Goal: Information Seeking & Learning: Learn about a topic

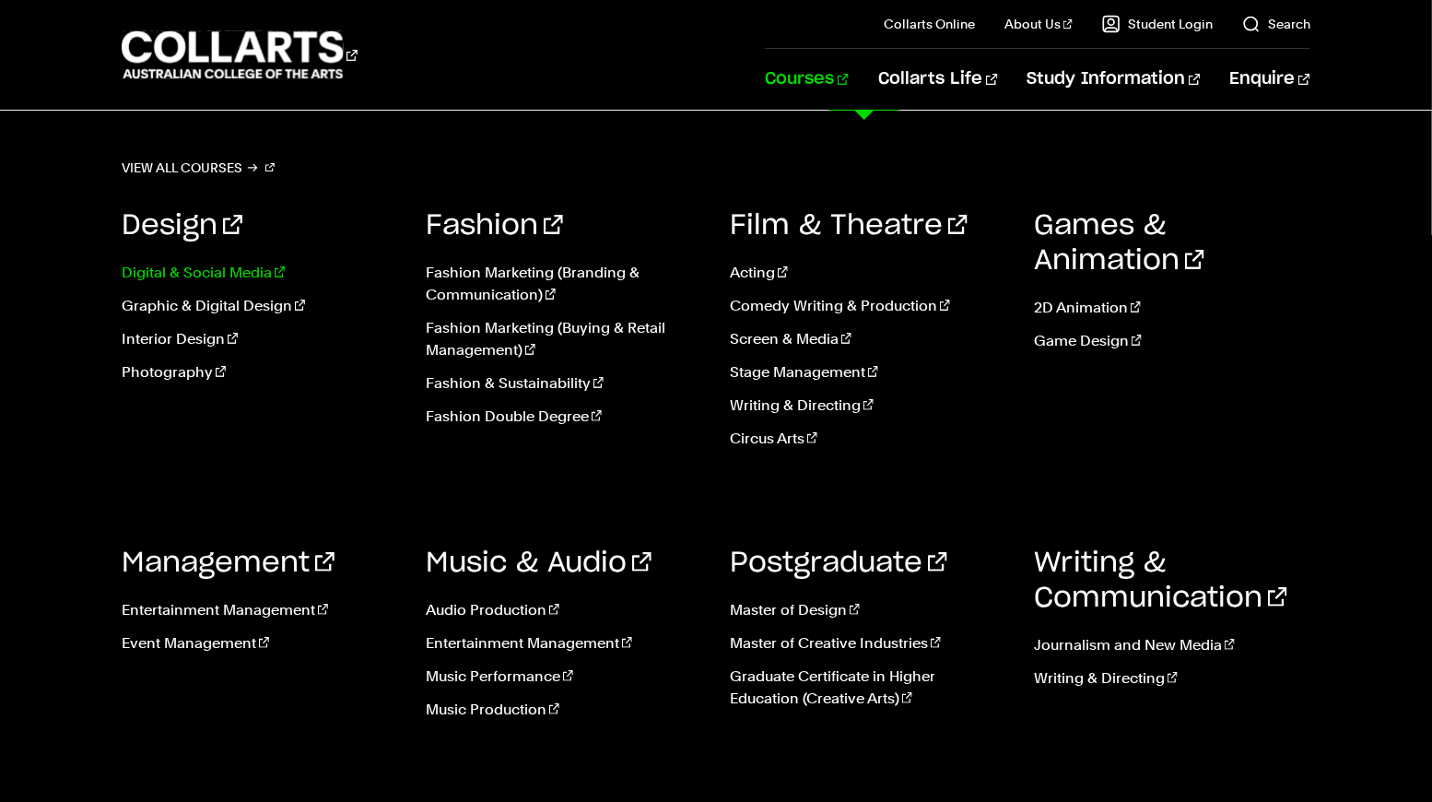
click at [193, 274] on link "Digital & Social Media" at bounding box center [260, 273] width 276 height 22
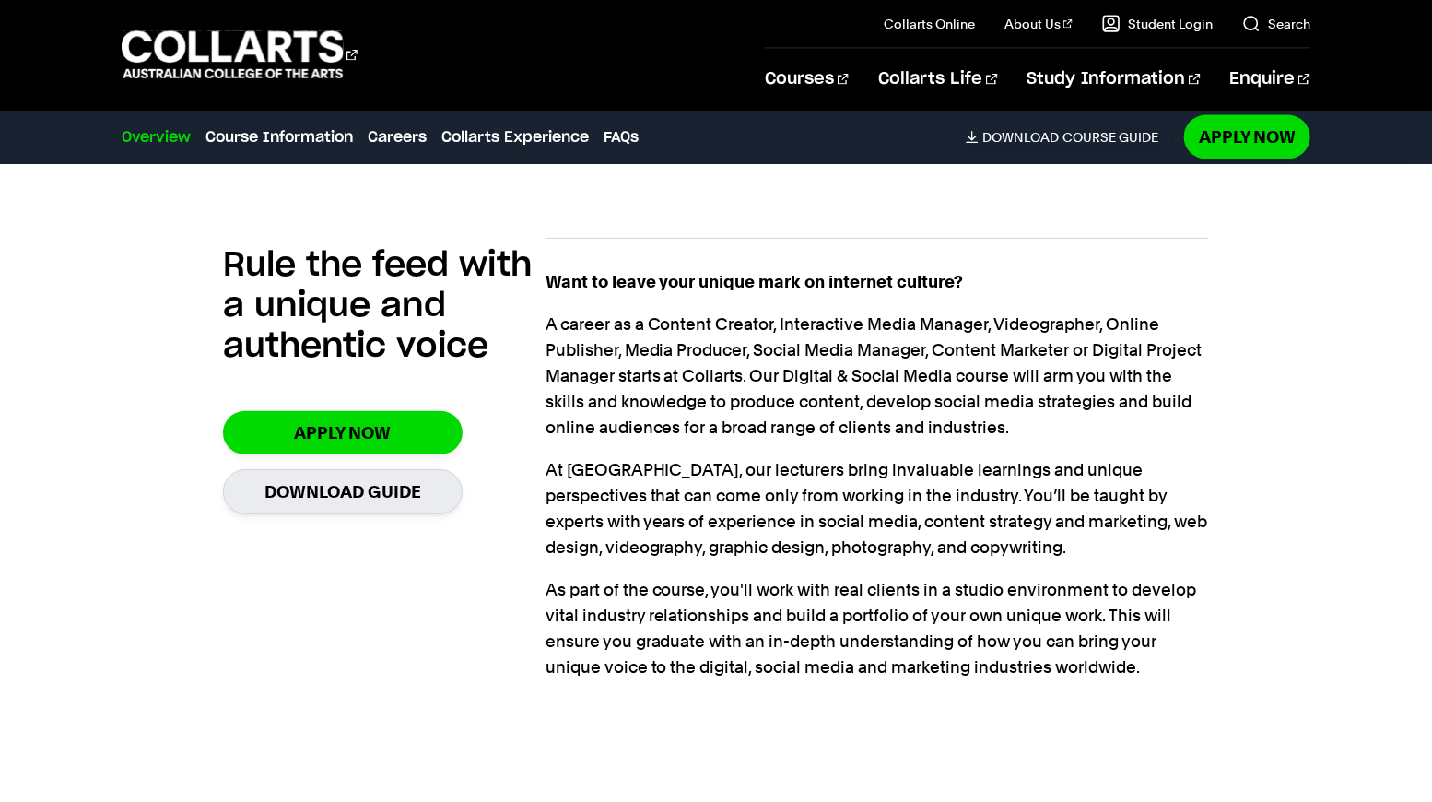
scroll to position [1198, 0]
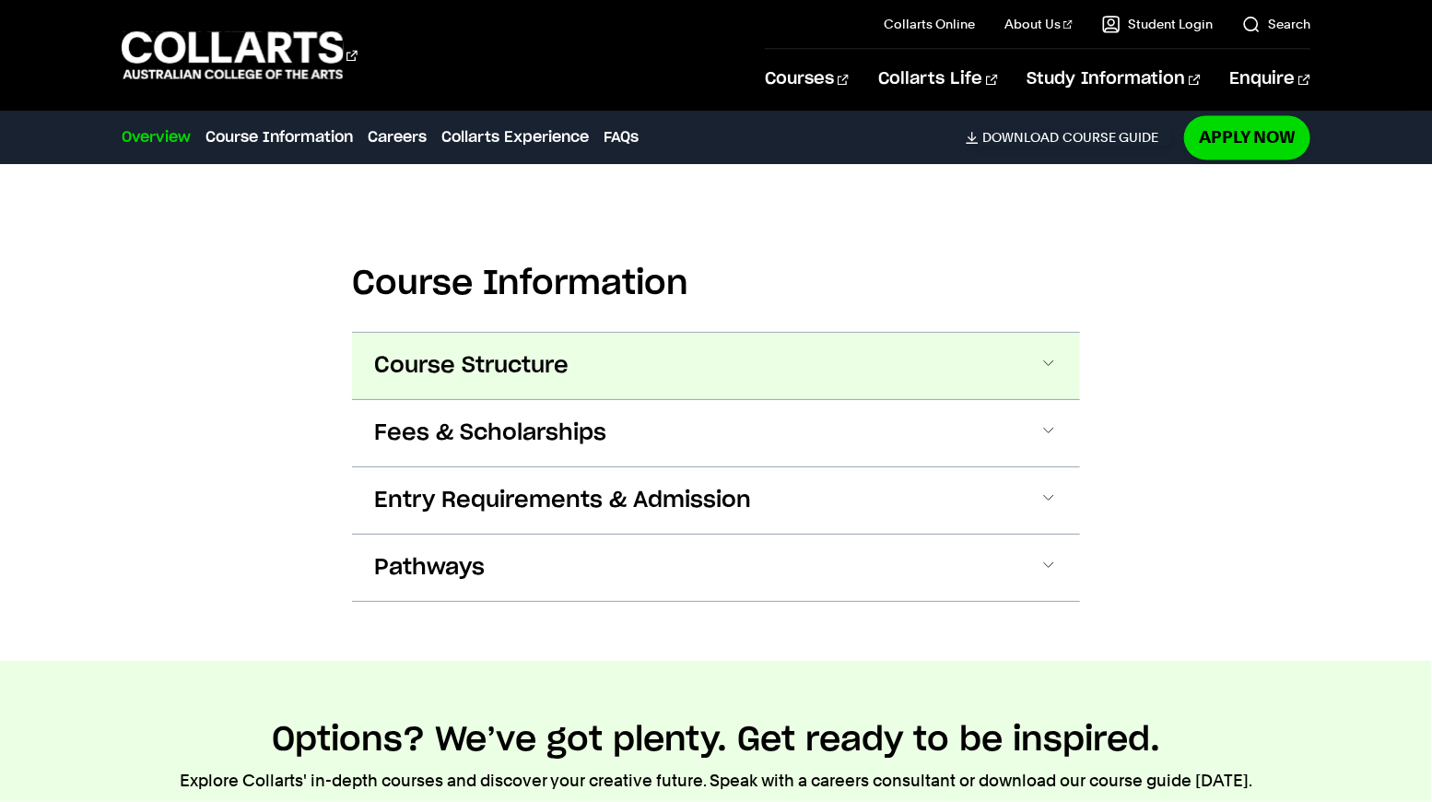
click at [663, 342] on button "Course Structure" at bounding box center [716, 366] width 728 height 66
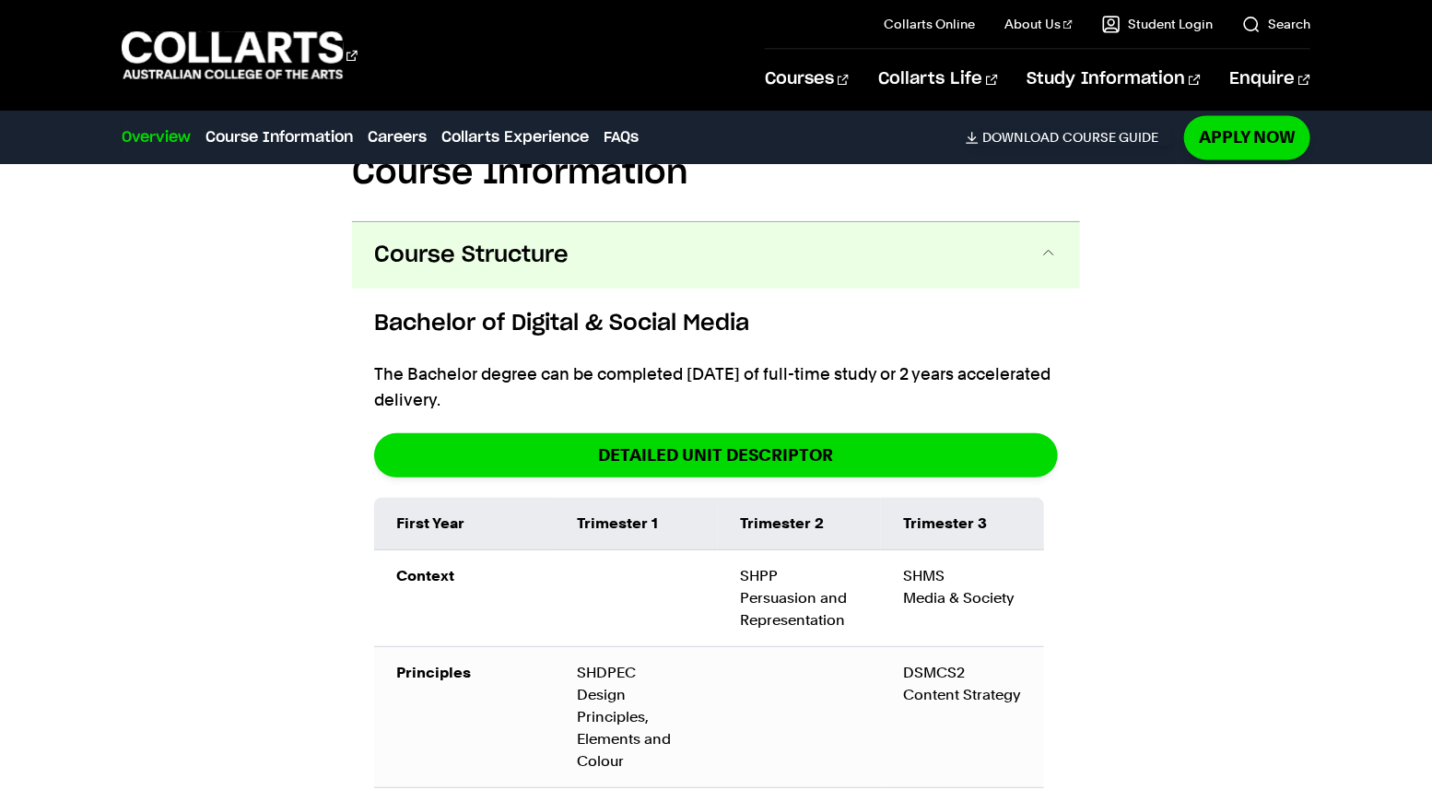
scroll to position [1841, 0]
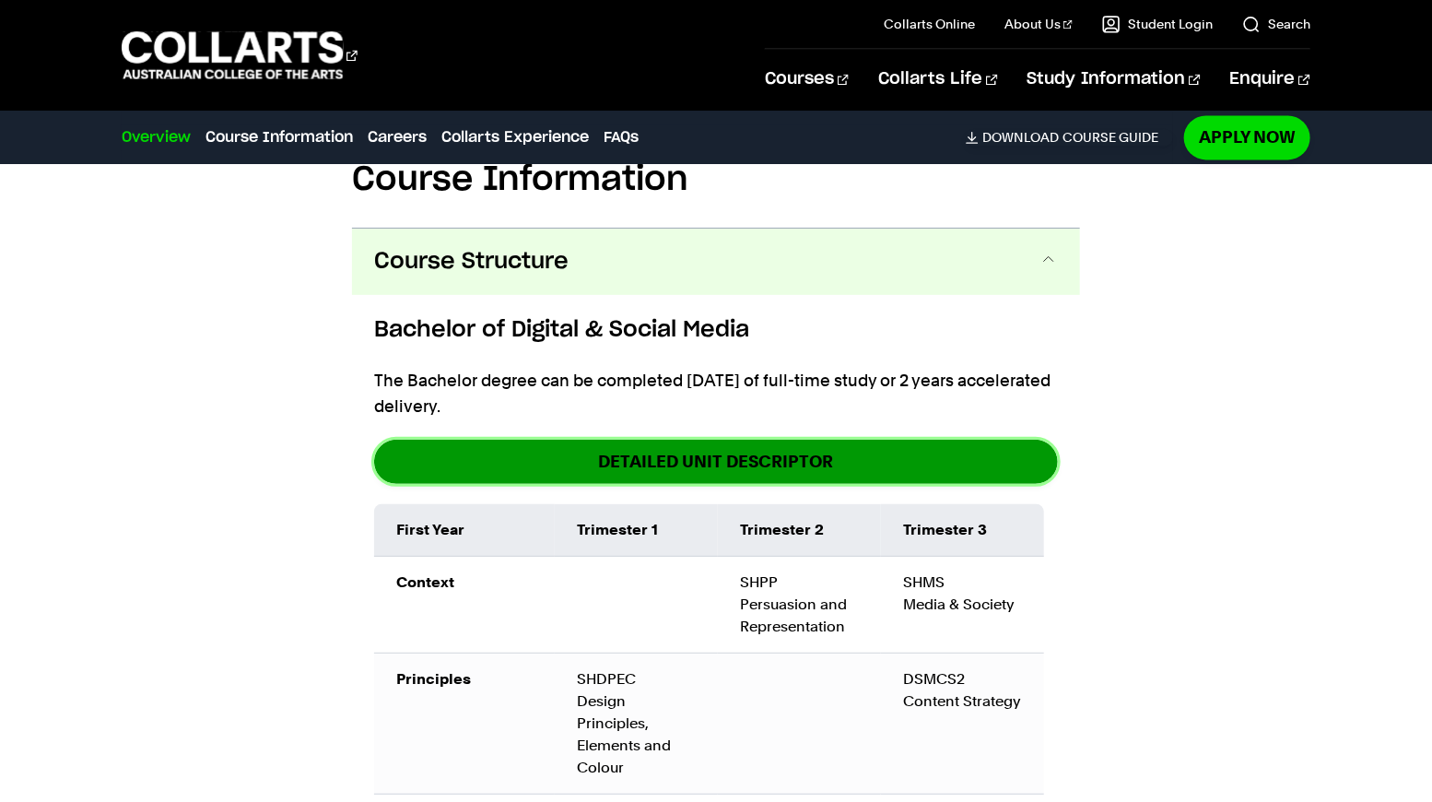
click at [782, 440] on link "DETAILED UNIT DESCRIPTOR" at bounding box center [716, 461] width 684 height 43
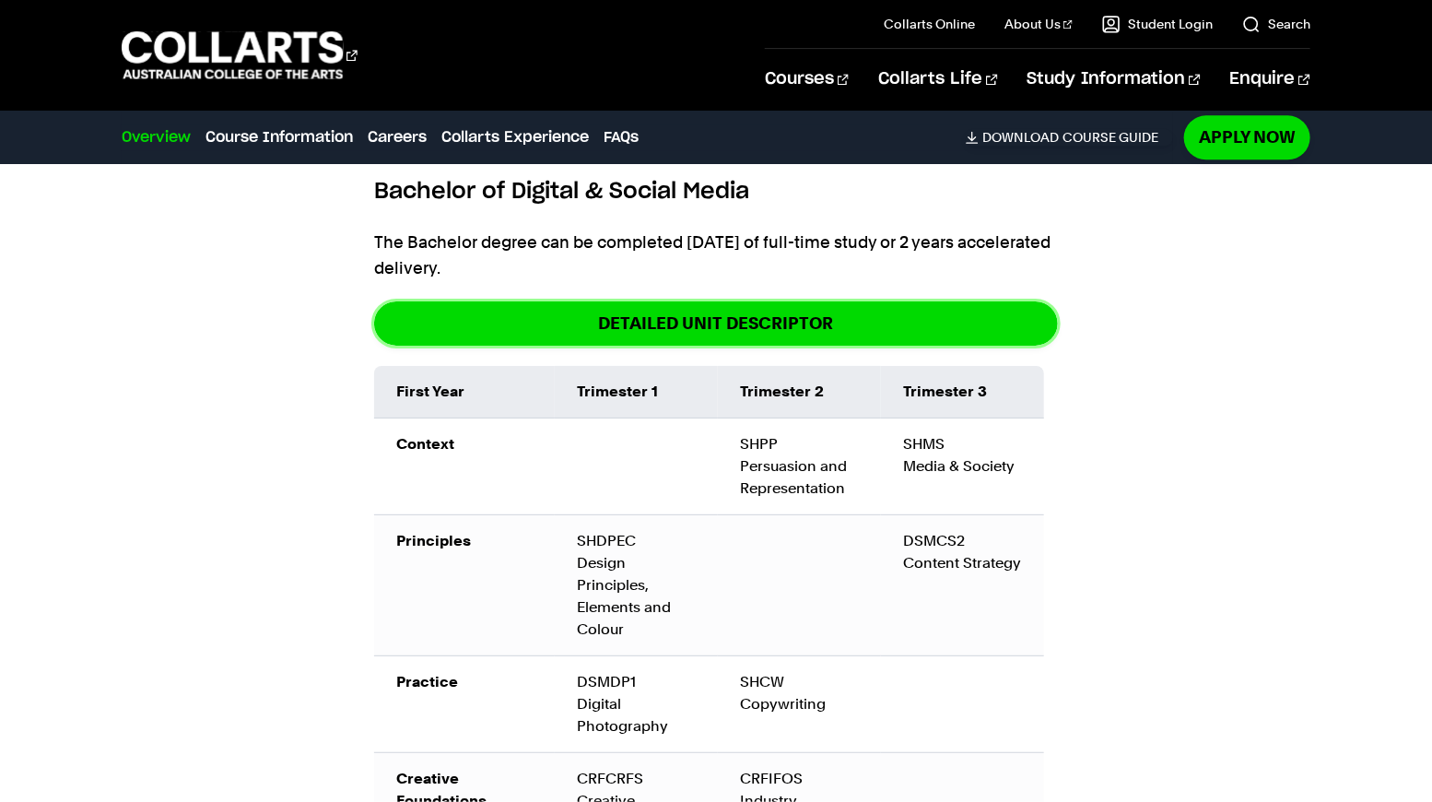
scroll to position [1972, 0]
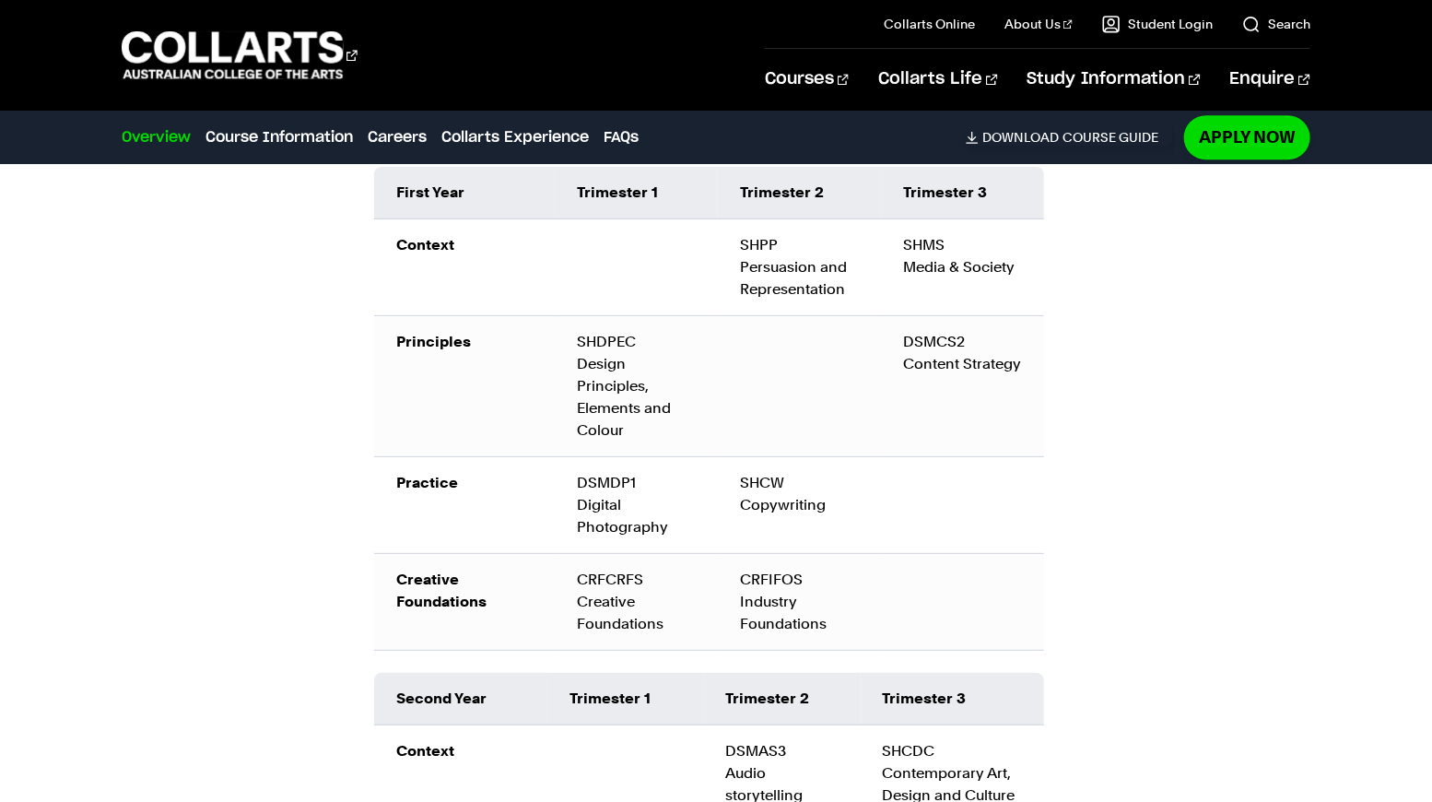
scroll to position [2198, 0]
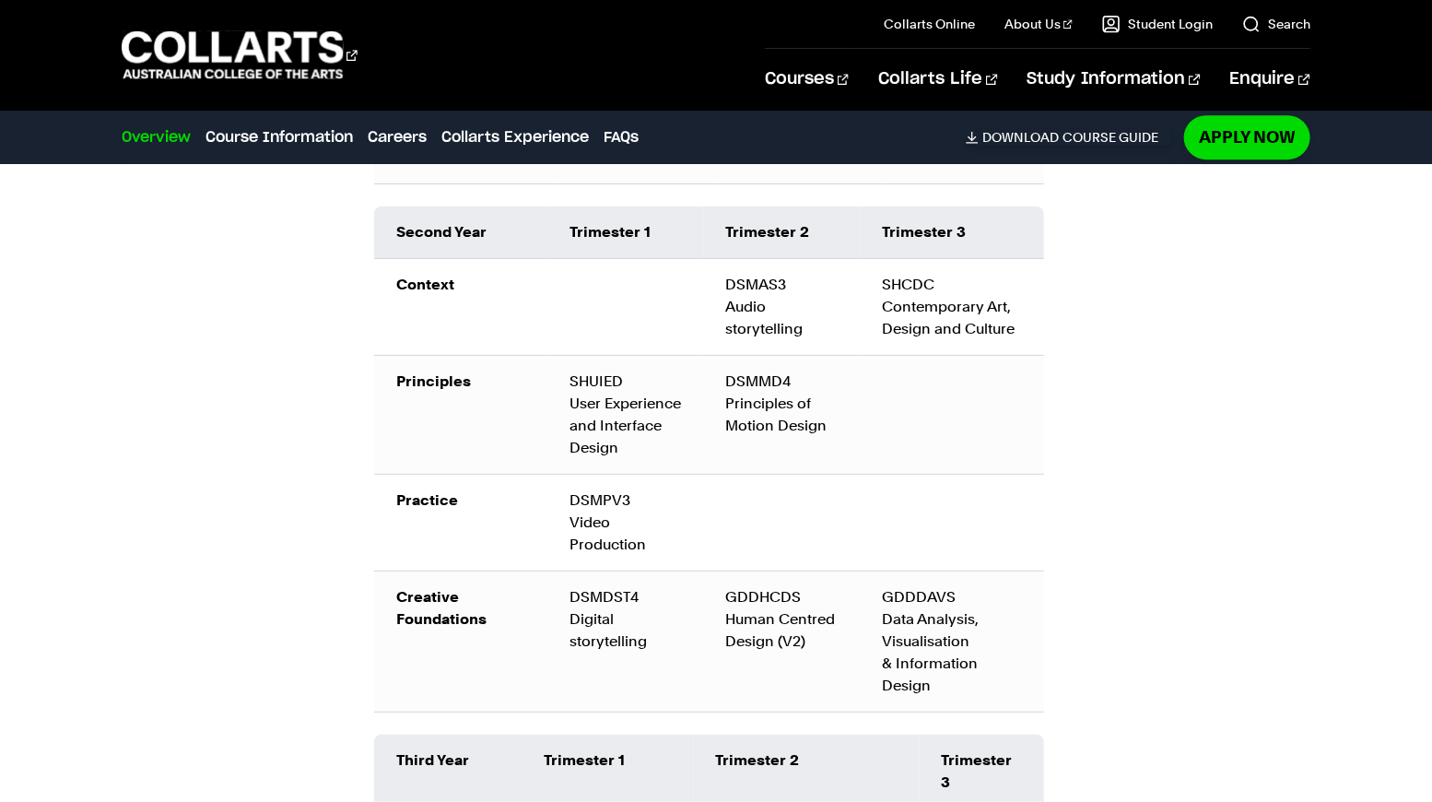
scroll to position [2650, 0]
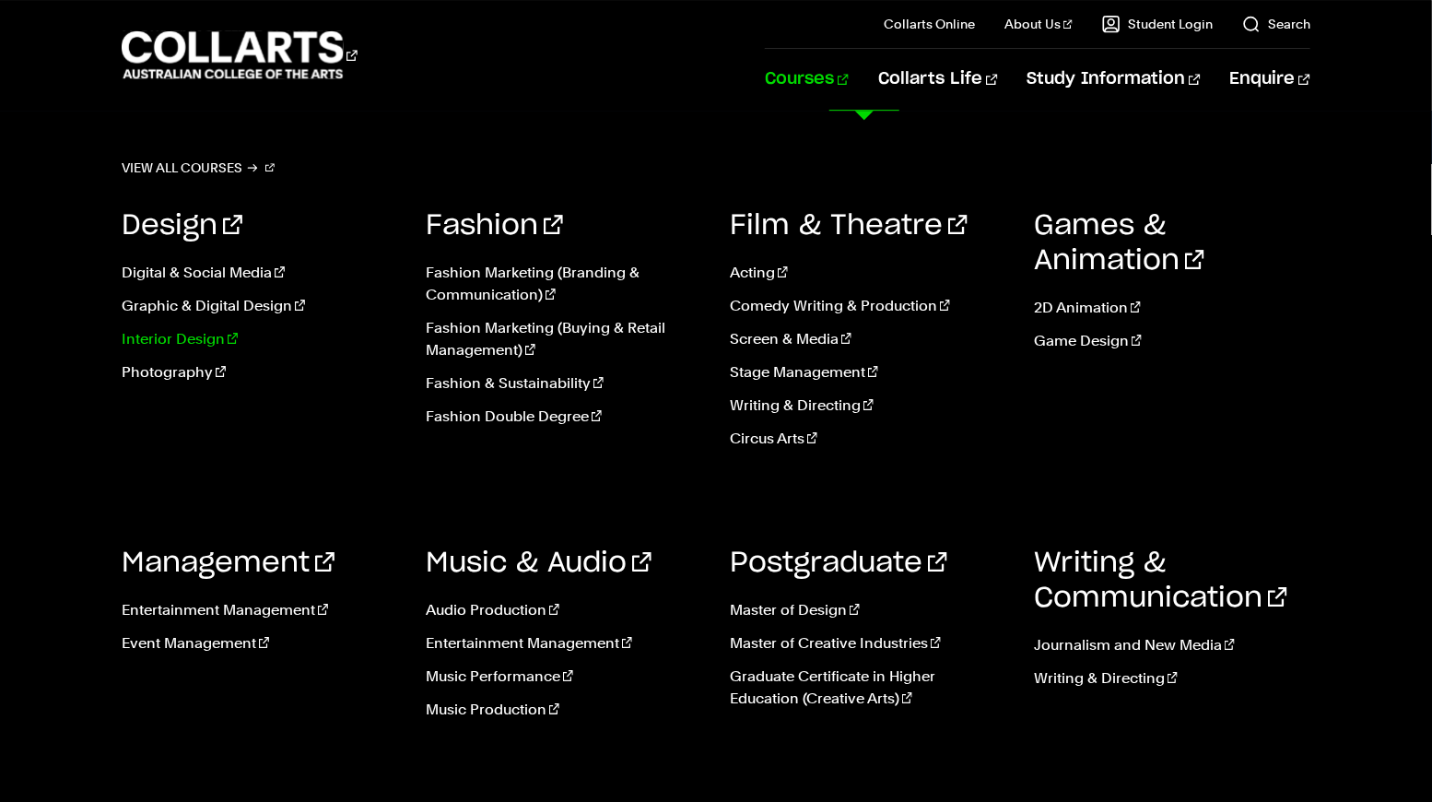
click at [206, 340] on link "Interior Design" at bounding box center [260, 339] width 276 height 22
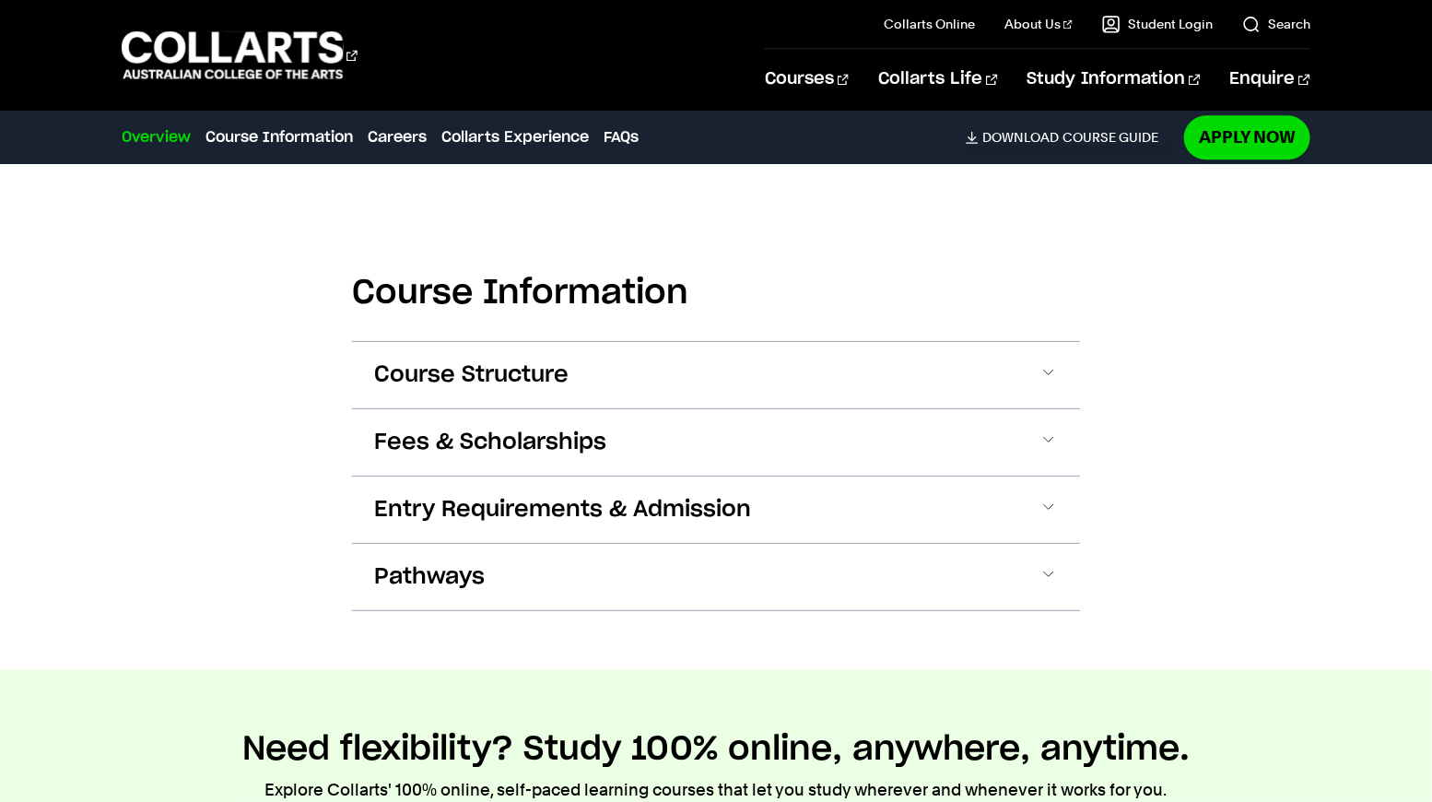
scroll to position [1949, 0]
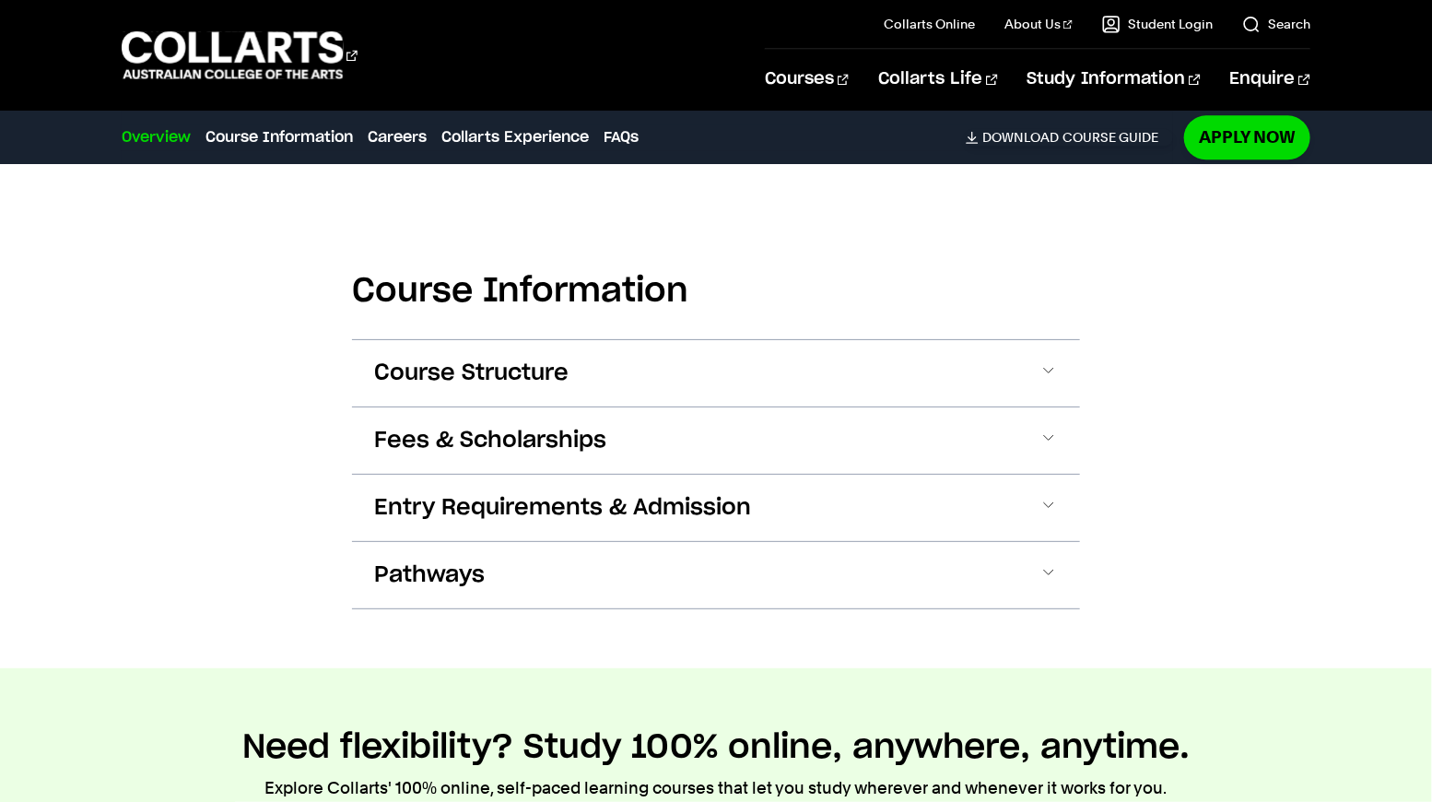
drag, startPoint x: 1035, startPoint y: 372, endPoint x: 1044, endPoint y: 380, distance: 11.8
click at [1035, 372] on button "Course Structure" at bounding box center [716, 373] width 728 height 66
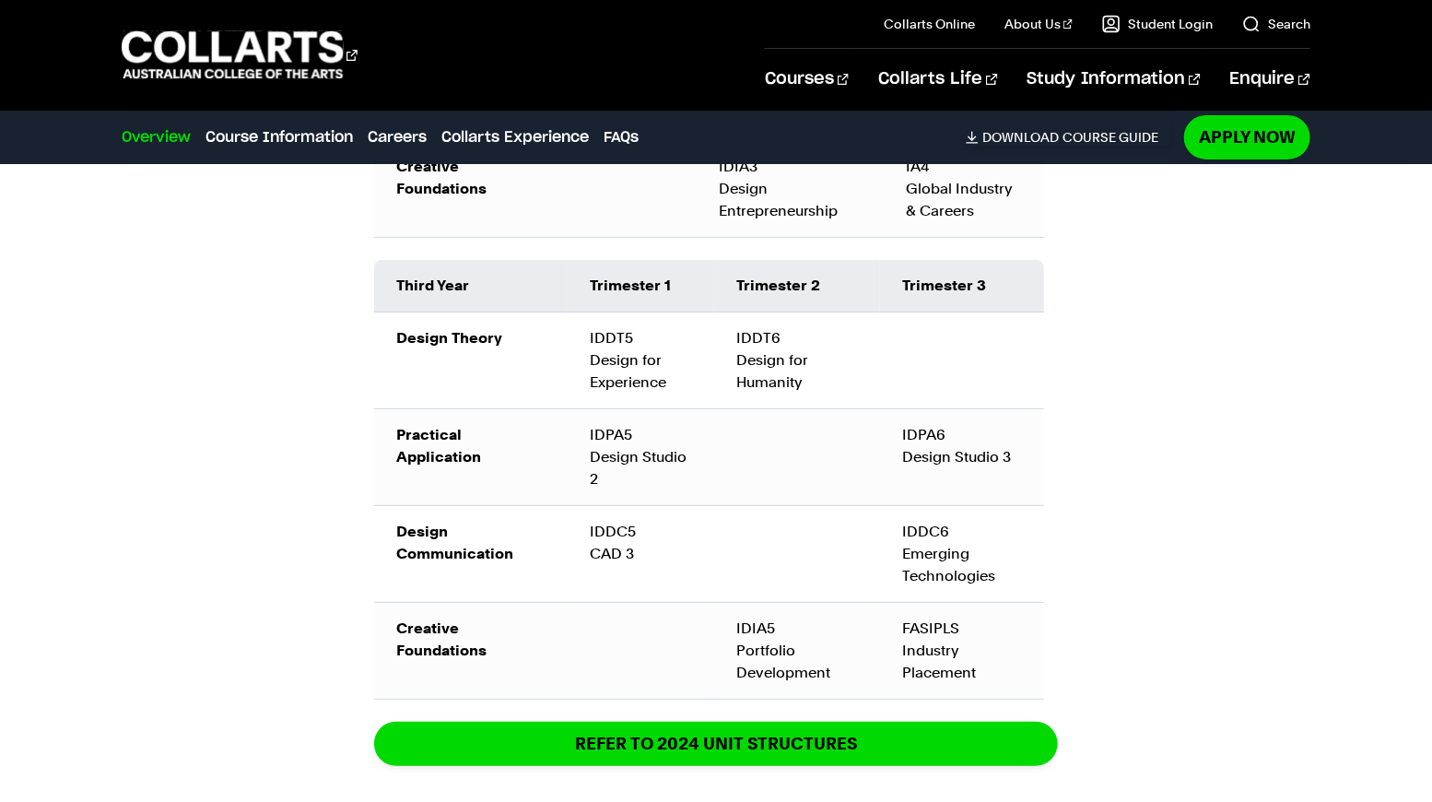
scroll to position [3240, 0]
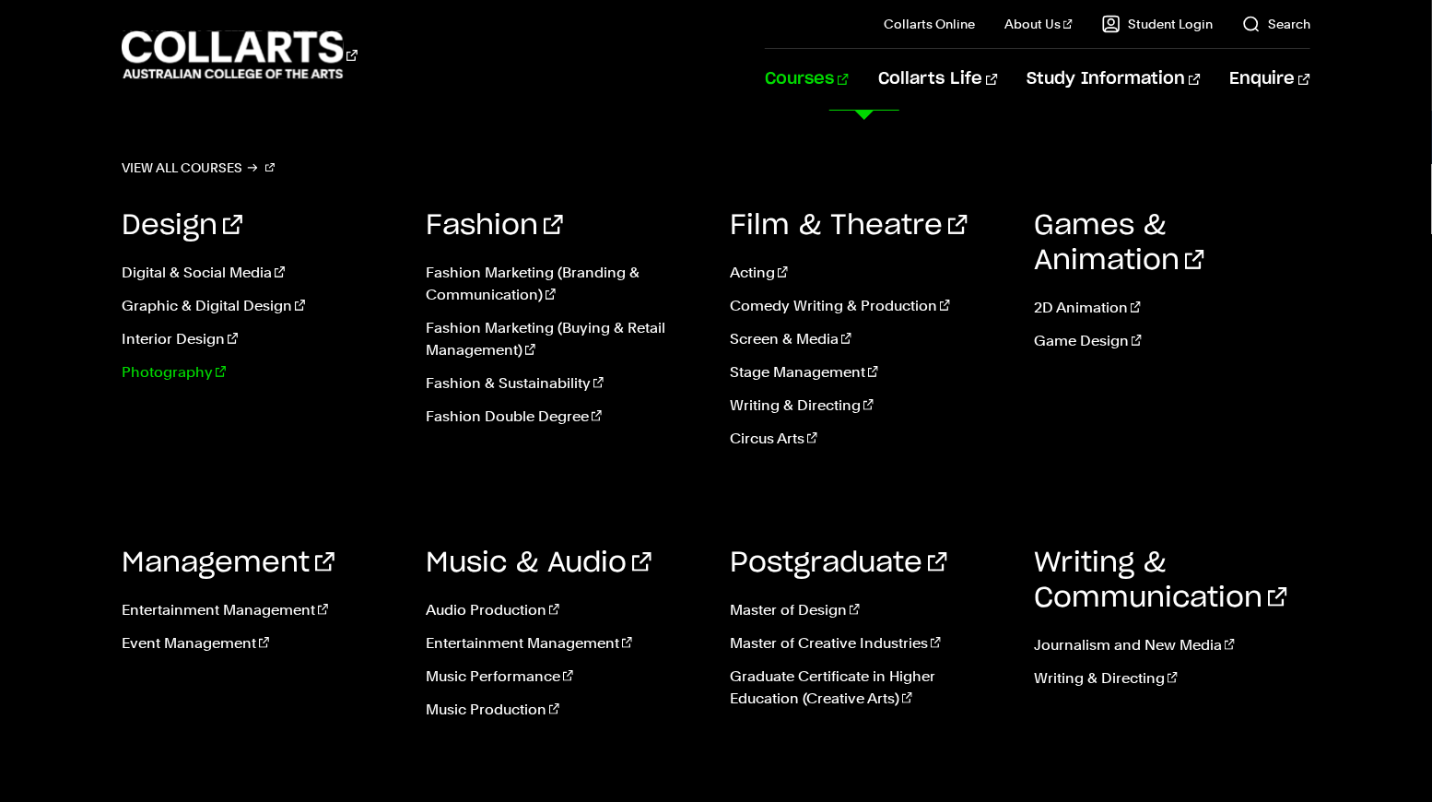
click at [187, 370] on link "Photography" at bounding box center [260, 372] width 276 height 22
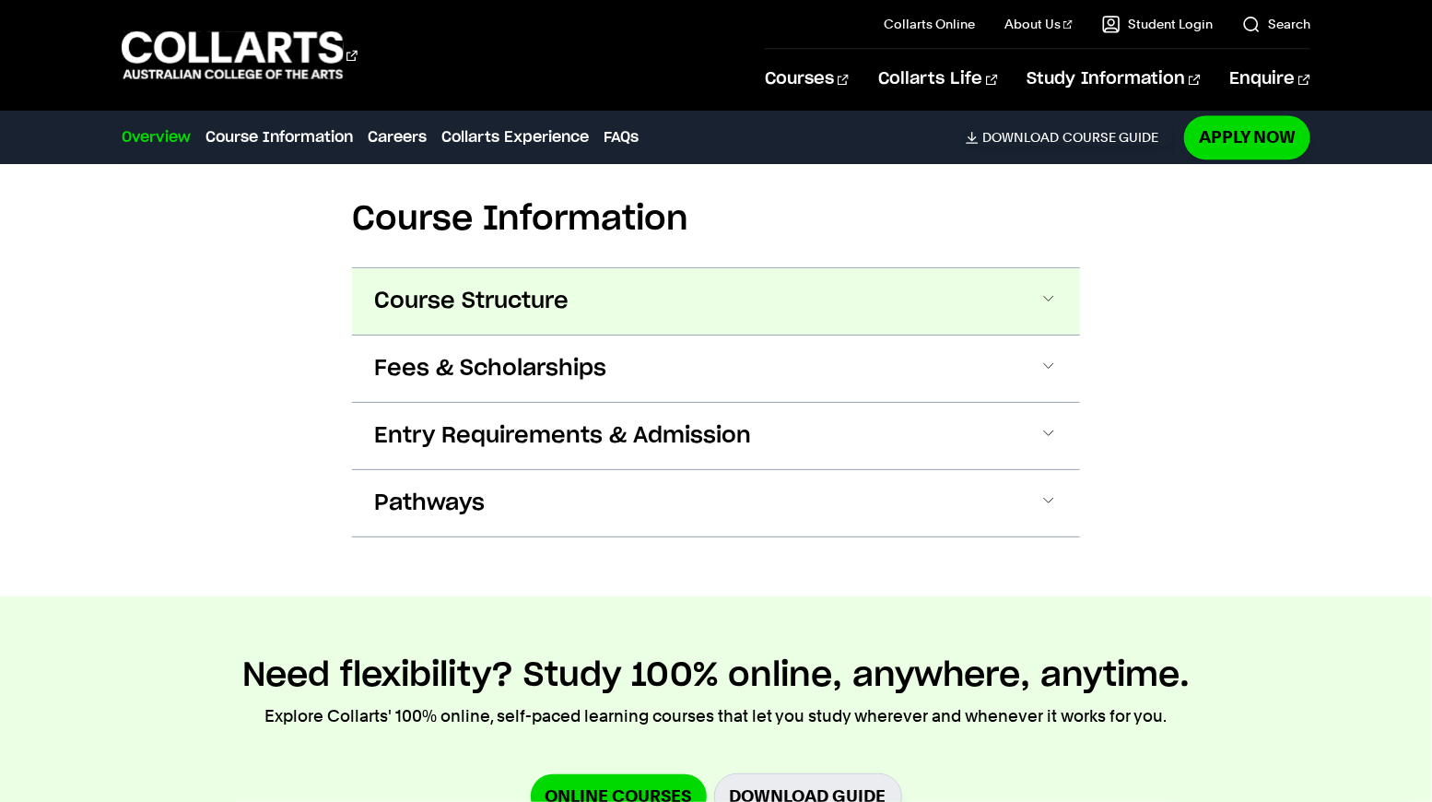
click at [593, 268] on button "Course Structure" at bounding box center [716, 301] width 728 height 66
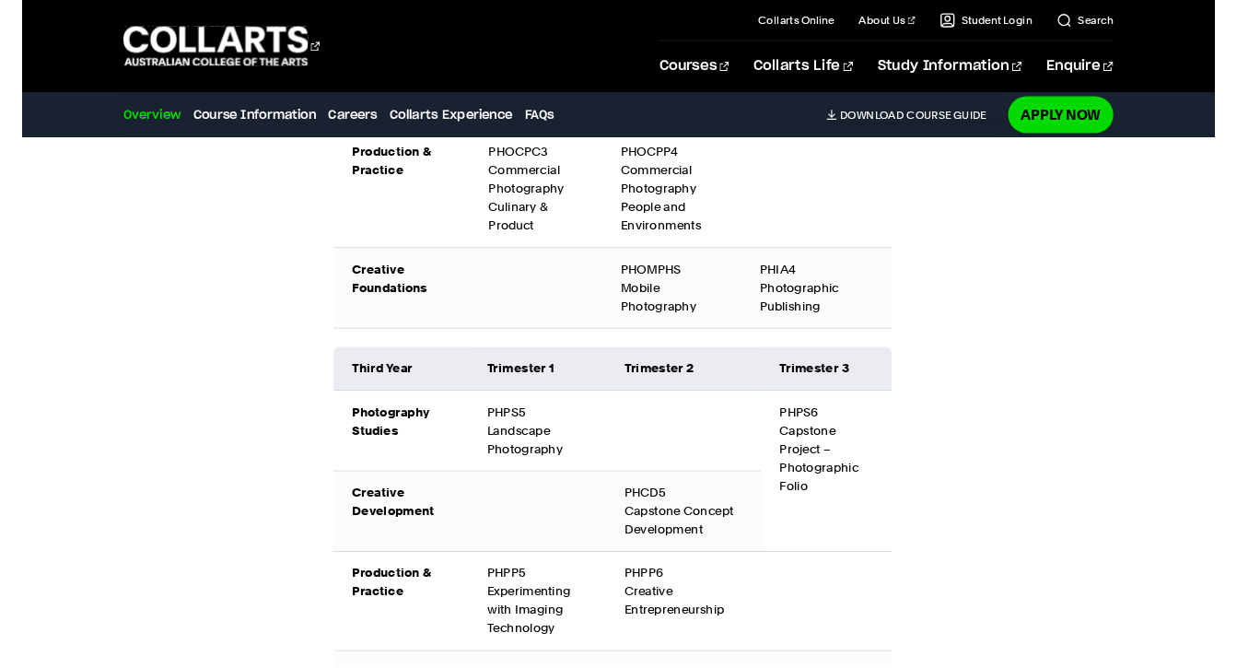
scroll to position [3057, 0]
